Goal: Task Accomplishment & Management: Manage account settings

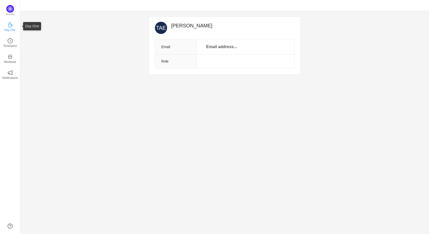
click at [13, 24] on link "Day One" at bounding box center [10, 26] width 5 height 5
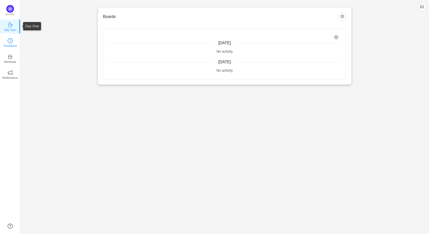
click at [12, 41] on icon "icon: clock-circle" at bounding box center [10, 40] width 5 height 5
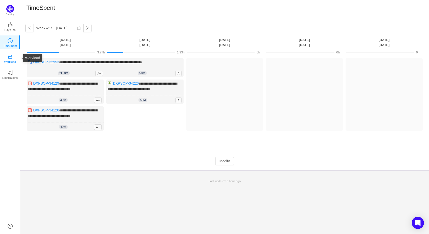
click at [11, 58] on icon "icon: inbox" at bounding box center [10, 56] width 5 height 5
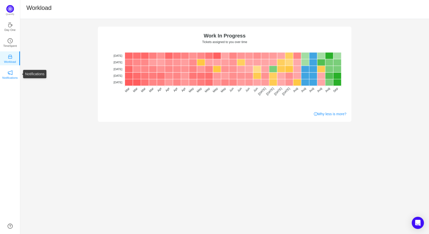
click at [14, 77] on p "Notifications" at bounding box center [9, 78] width 15 height 5
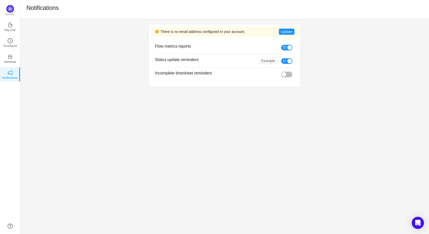
click at [12, 5] on div "Quantify Day One TimeSpent Workload Notifications About" at bounding box center [10, 117] width 20 height 234
click at [13, 8] on img at bounding box center [10, 9] width 8 height 8
click at [13, 9] on img at bounding box center [10, 9] width 8 height 8
click at [16, 46] on p "TimeSpent" at bounding box center [10, 46] width 14 height 5
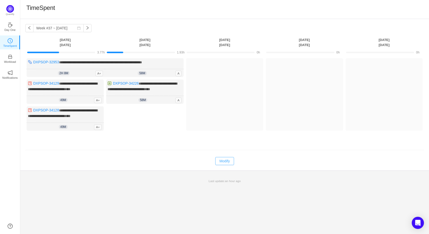
click at [223, 163] on button "Modify" at bounding box center [224, 161] width 19 height 8
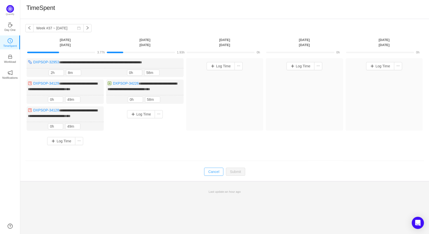
click at [215, 170] on button "Cancel" at bounding box center [213, 172] width 19 height 8
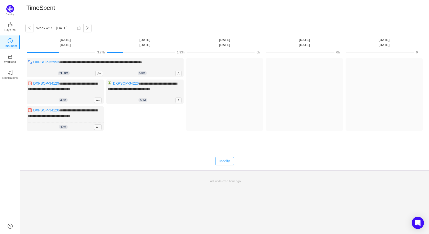
click at [226, 162] on button "Modify" at bounding box center [224, 161] width 19 height 8
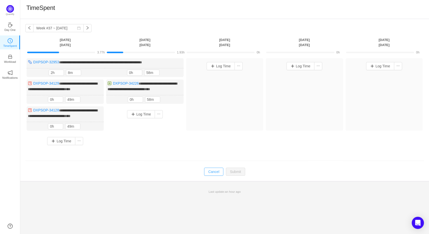
click at [210, 169] on button "Cancel" at bounding box center [213, 172] width 19 height 8
